Goal: Find specific page/section: Find specific page/section

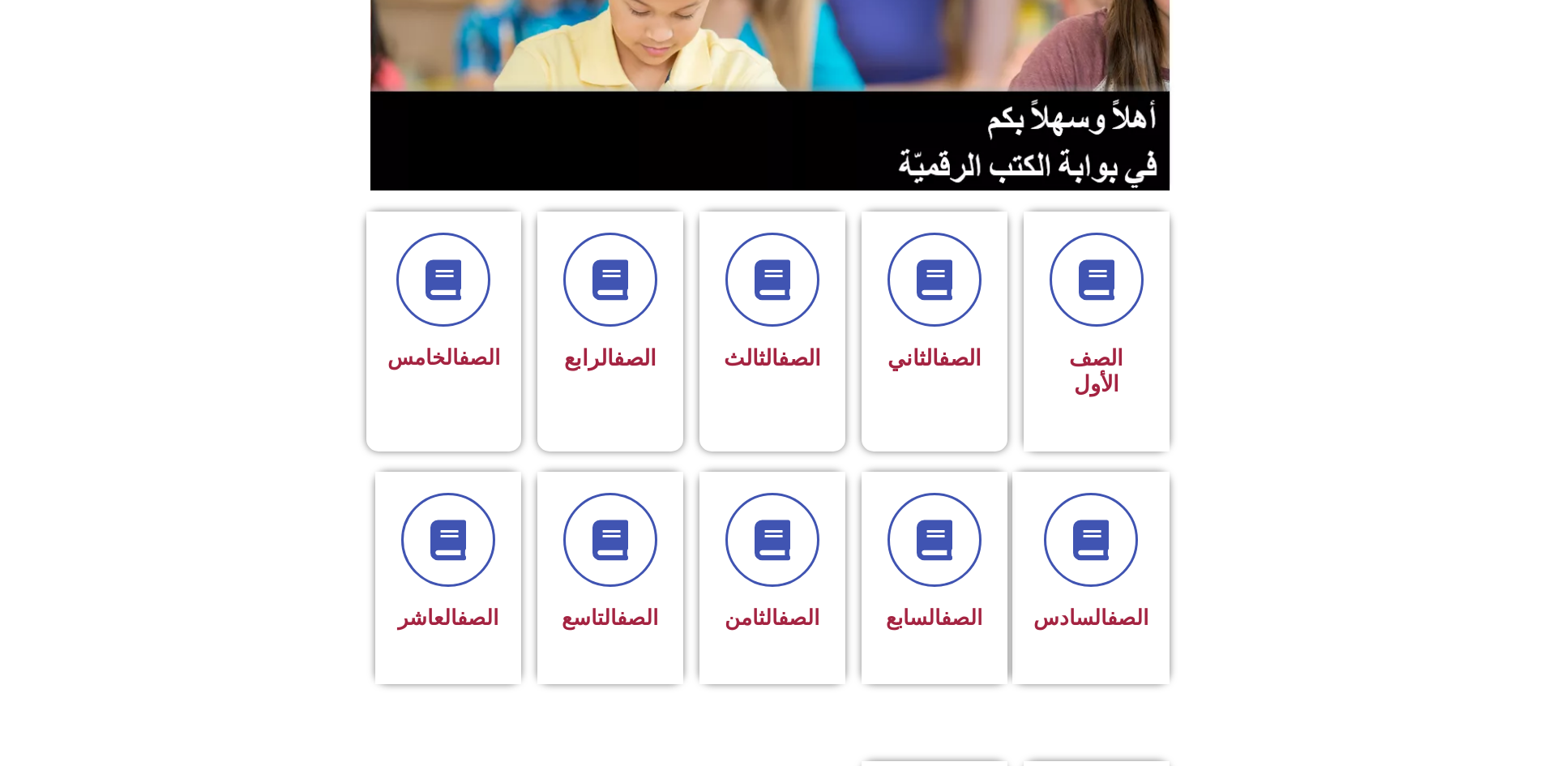
scroll to position [324, 0]
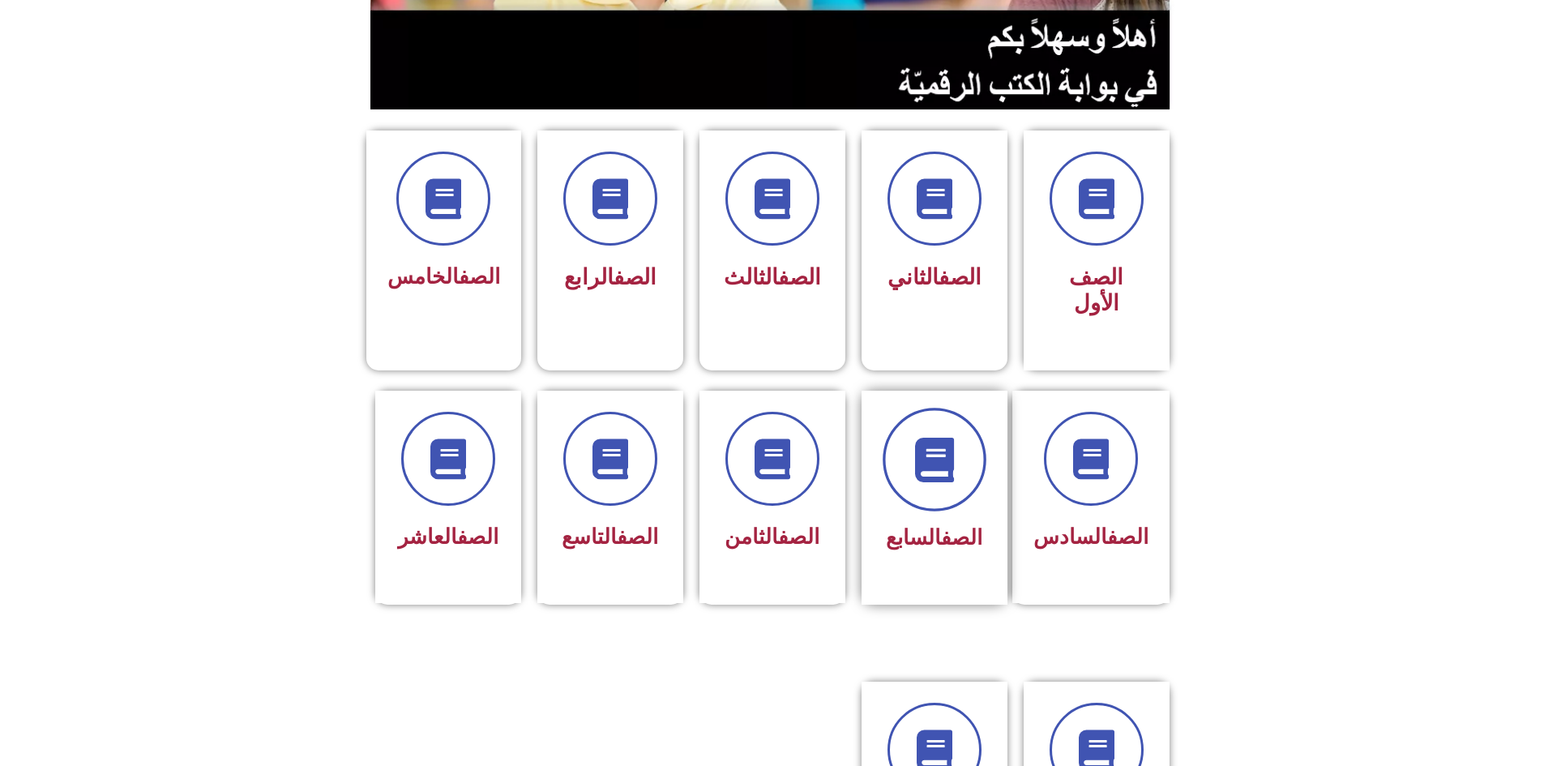
click at [916, 408] on span at bounding box center [935, 460] width 104 height 104
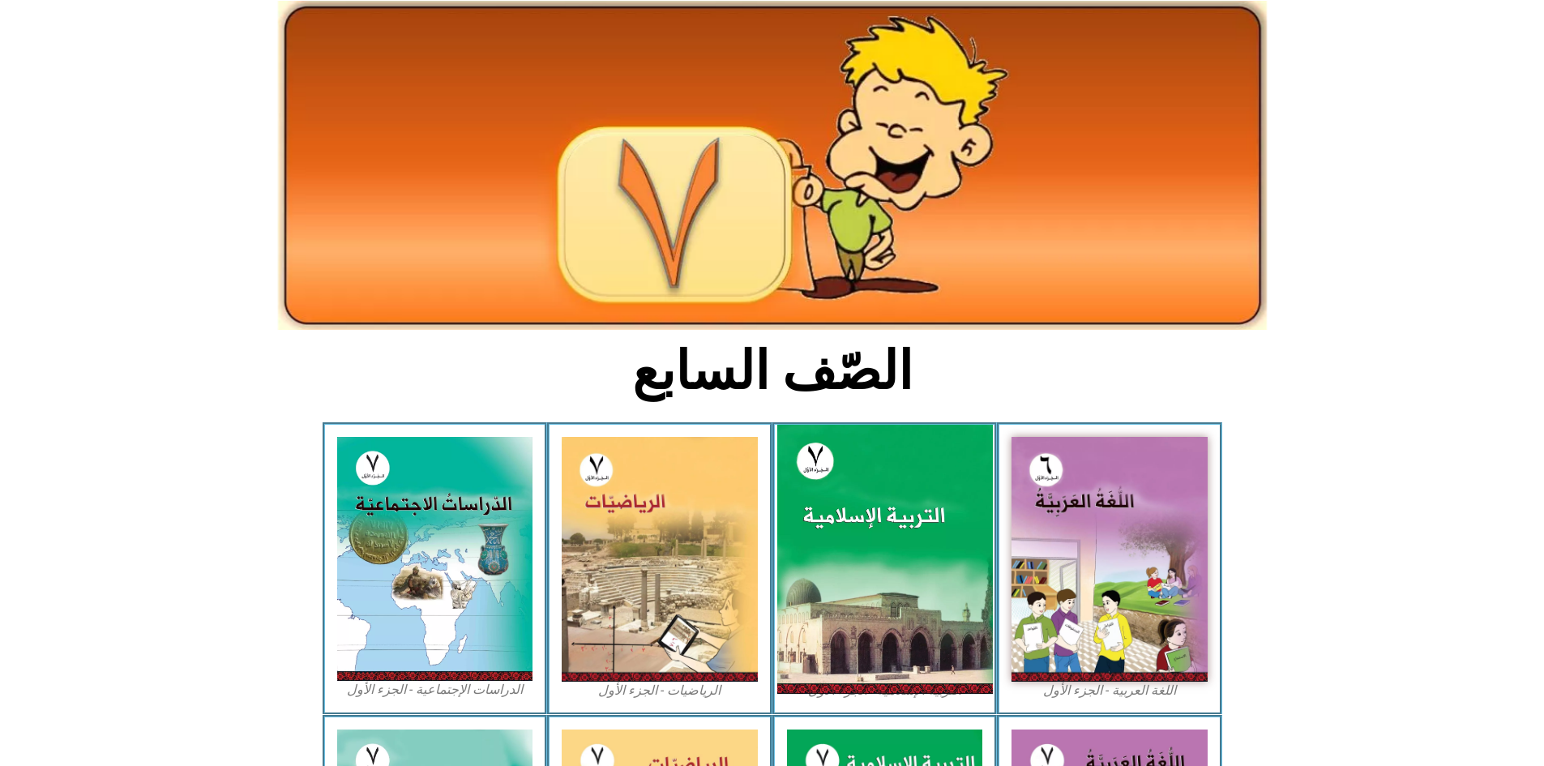
scroll to position [324, 0]
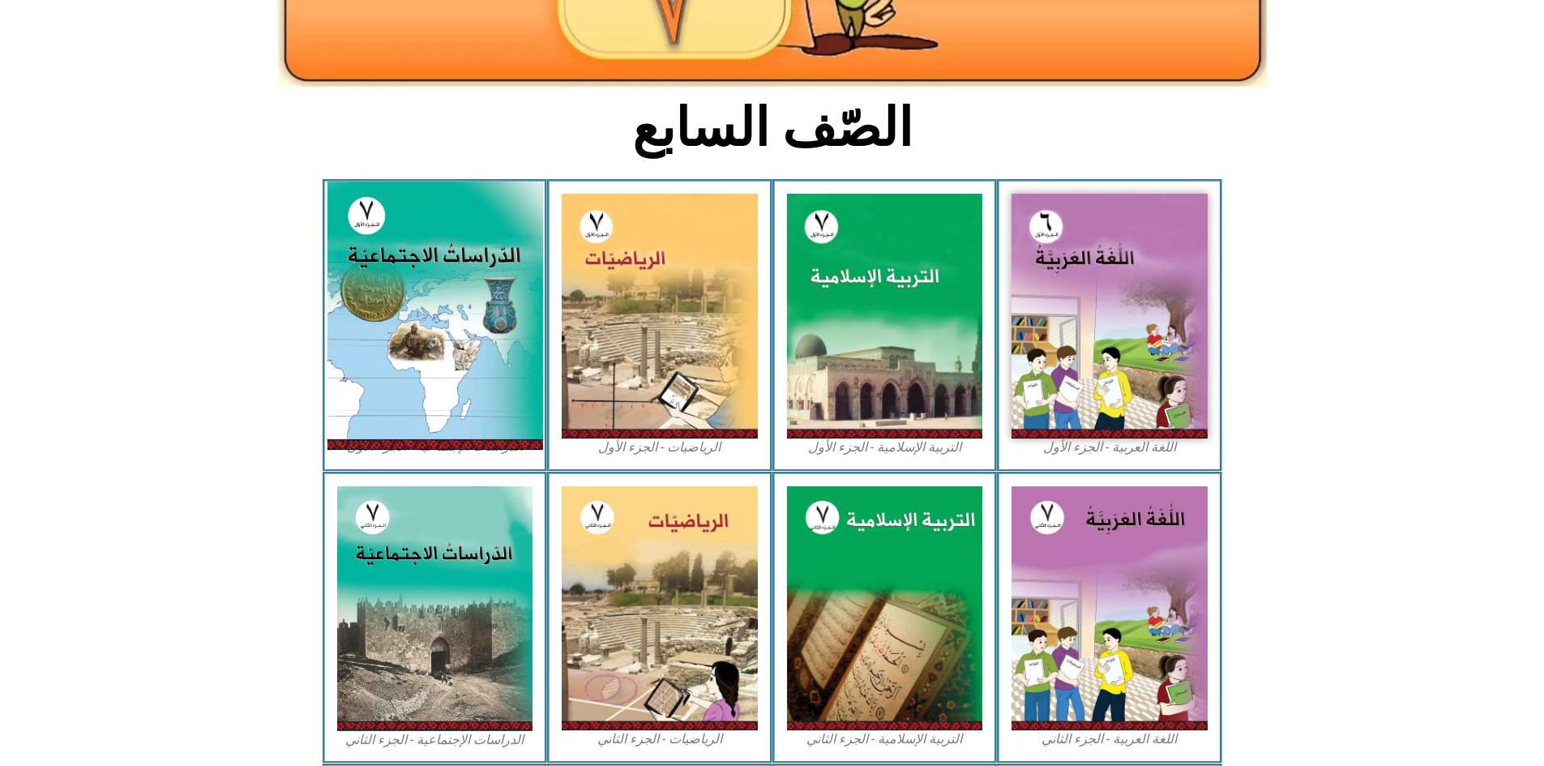
click at [379, 359] on img at bounding box center [435, 316] width 216 height 268
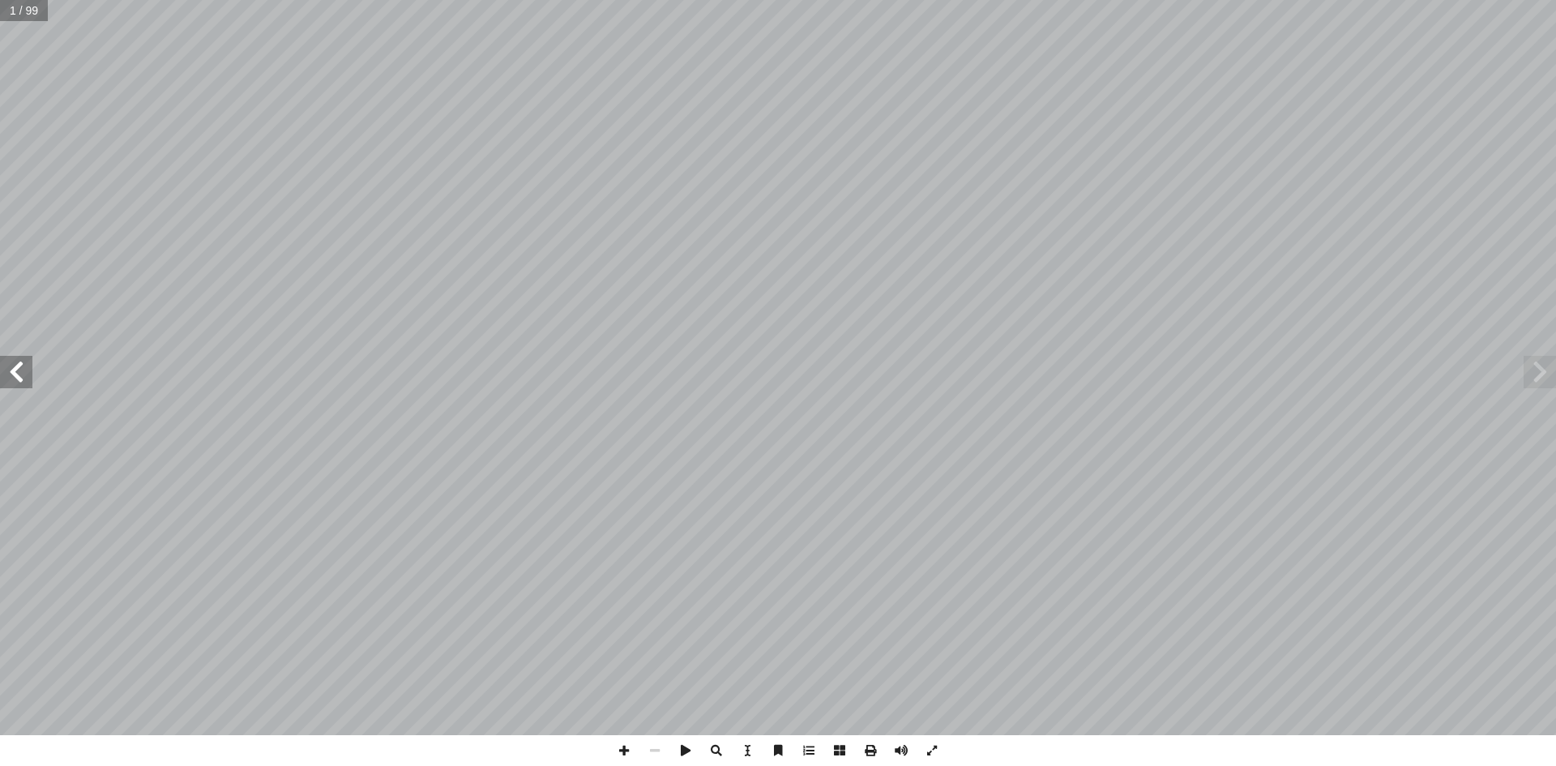
click at [23, 376] on span at bounding box center [16, 372] width 32 height 32
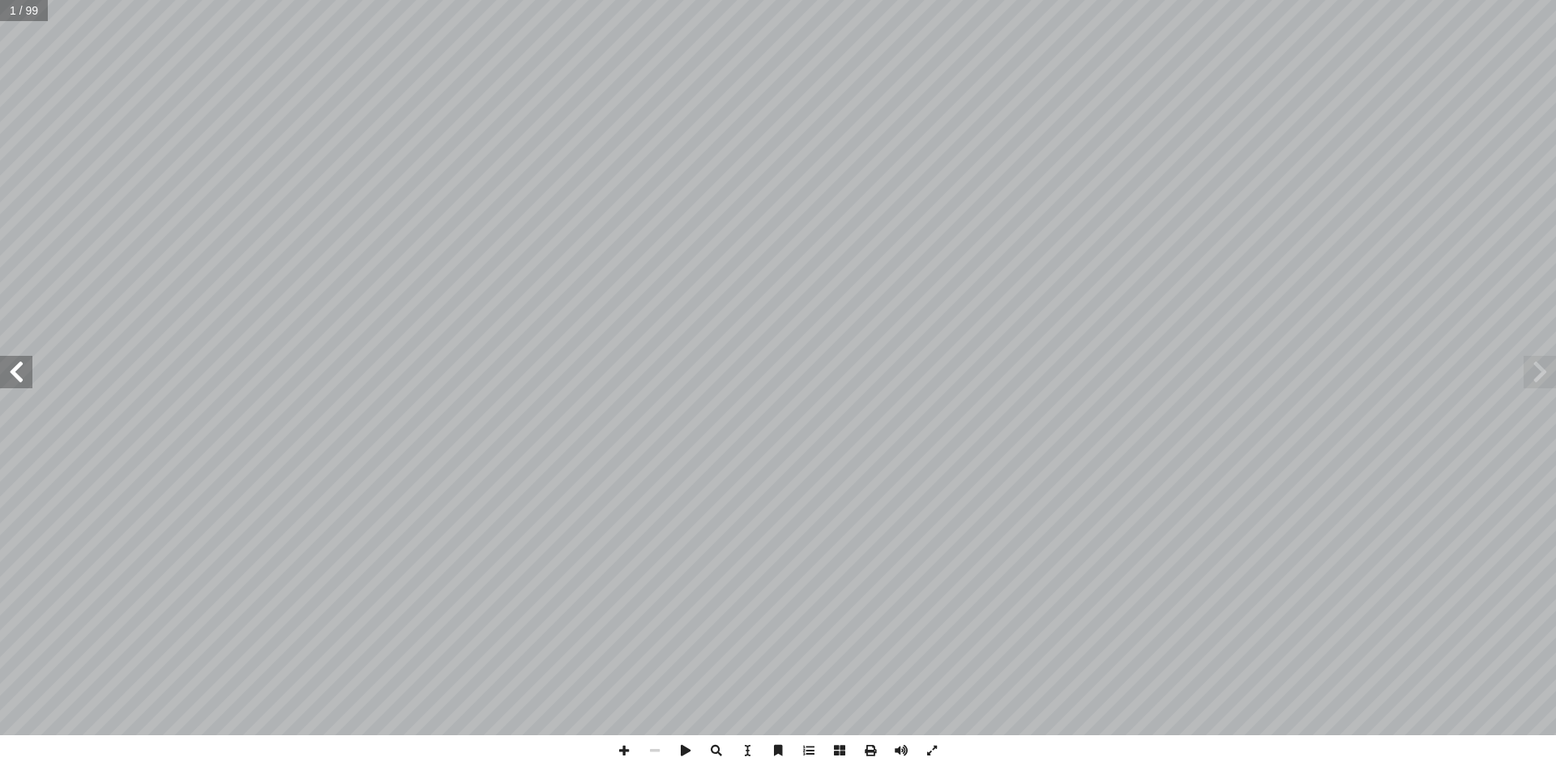
click at [23, 376] on span at bounding box center [16, 372] width 32 height 32
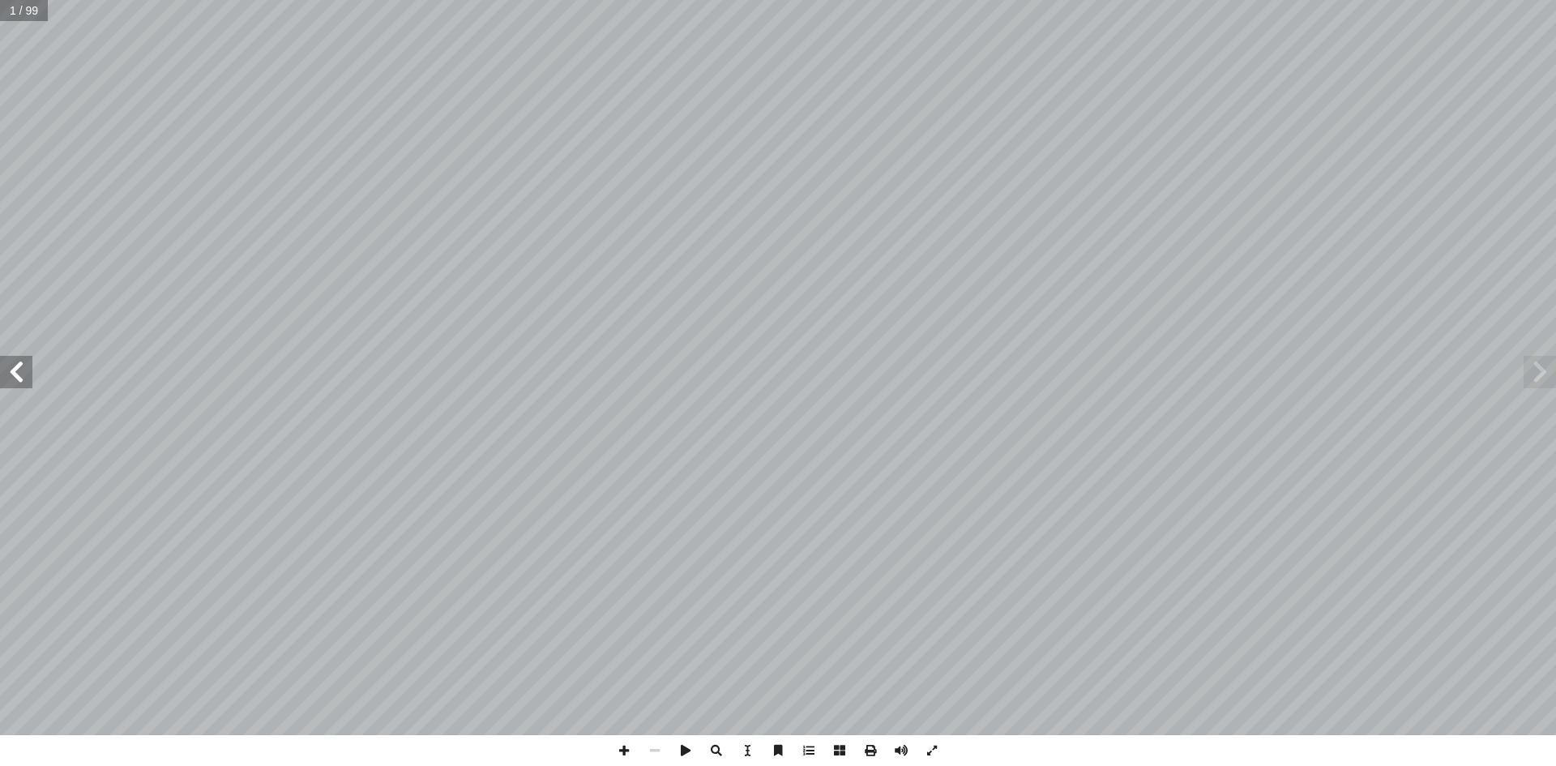
click at [23, 376] on span at bounding box center [16, 372] width 32 height 32
